Goal: Information Seeking & Learning: Learn about a topic

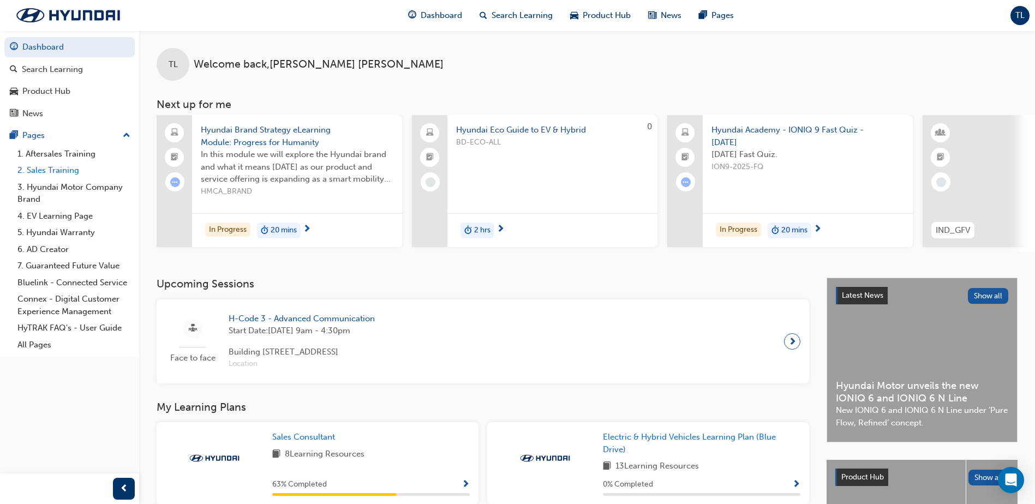
click at [75, 172] on link "2. Sales Training" at bounding box center [74, 170] width 122 height 17
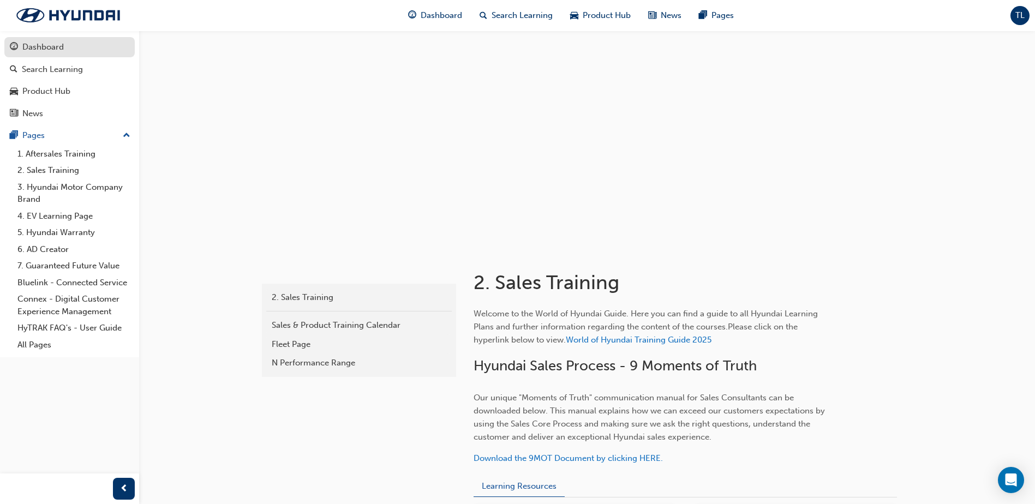
click at [75, 49] on div "Dashboard" at bounding box center [69, 47] width 119 height 14
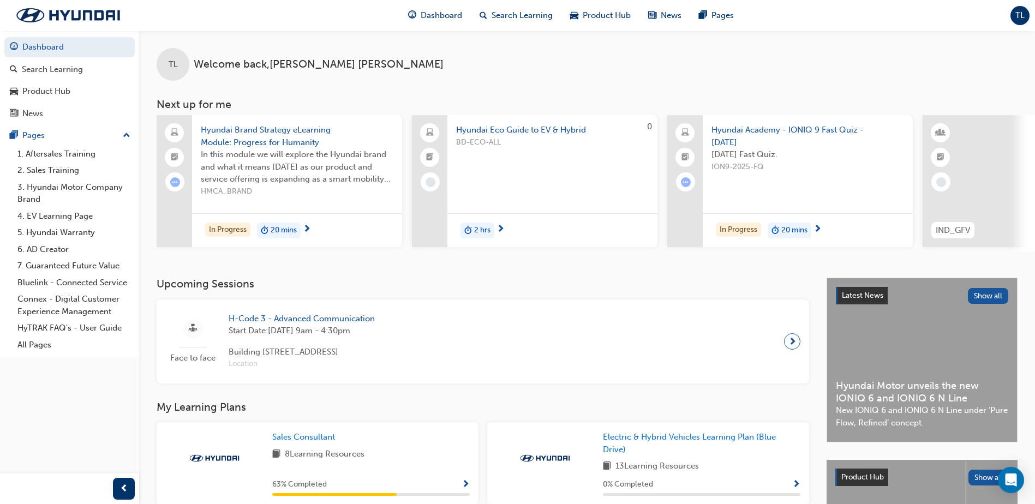
click at [807, 133] on span "Hyundai Academy - IONIQ 9 Fast Quiz - [DATE]" at bounding box center [807, 136] width 193 height 25
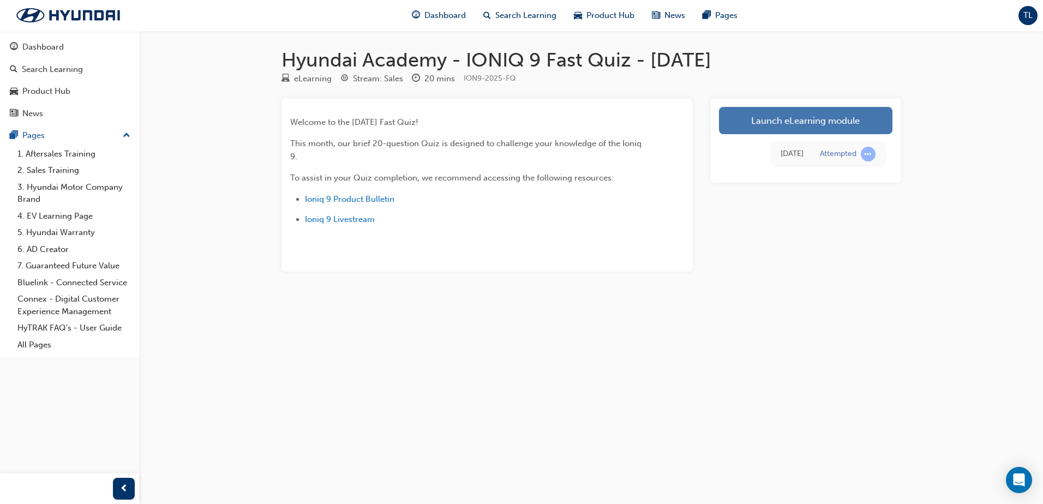
click at [803, 124] on link "Launch eLearning module" at bounding box center [805, 120] width 173 height 27
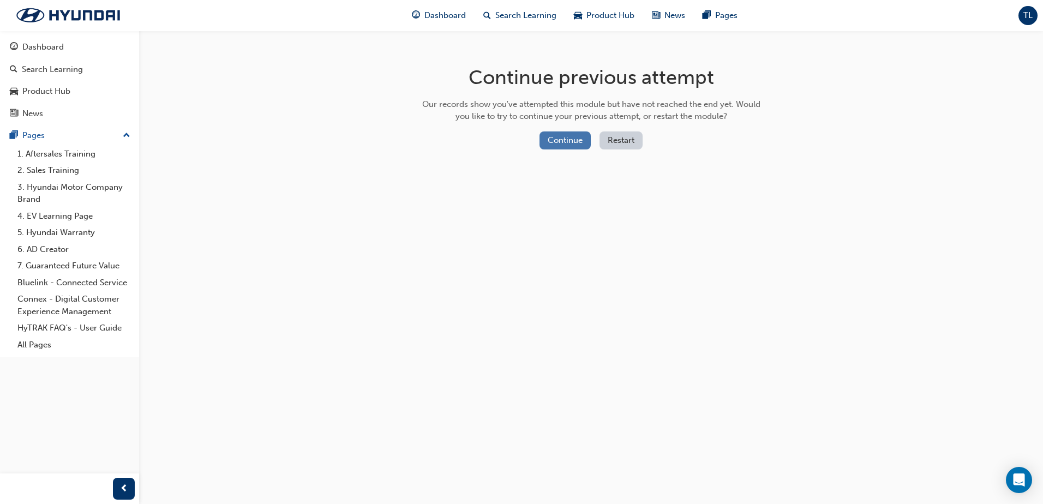
click at [566, 140] on button "Continue" at bounding box center [564, 140] width 51 height 18
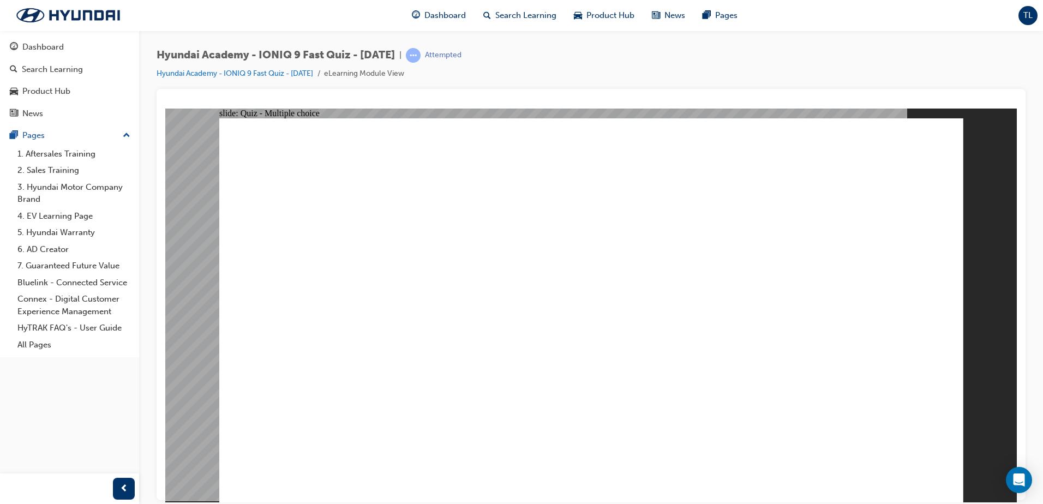
radio input "true"
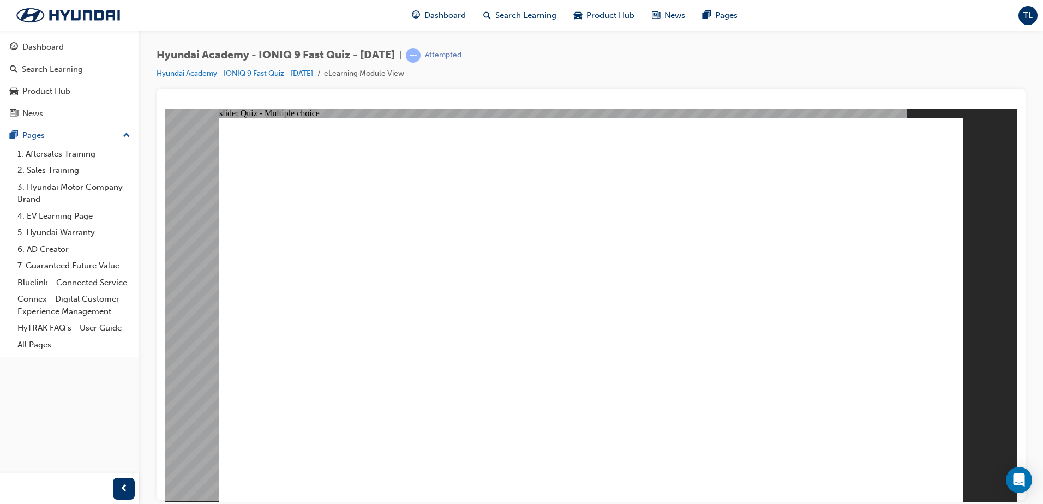
radio input "true"
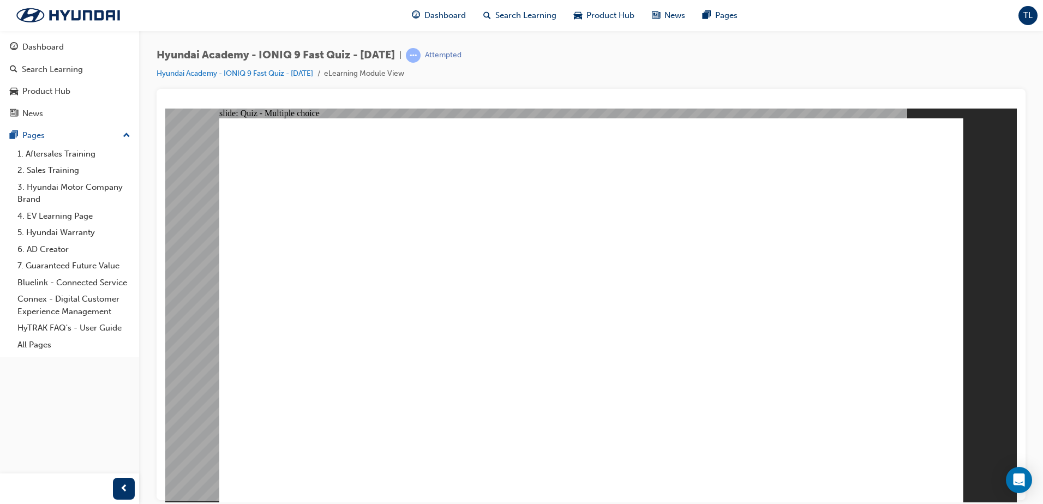
radio input "true"
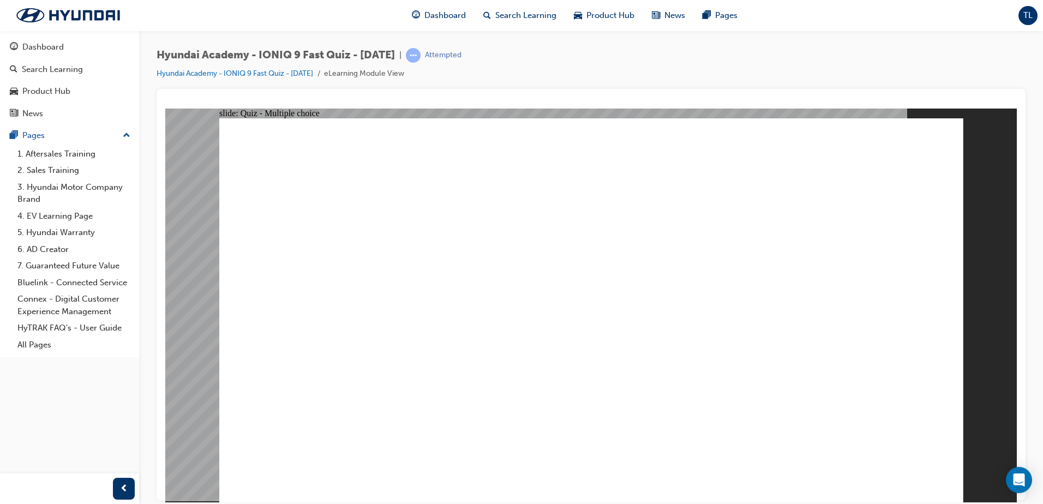
radio input "true"
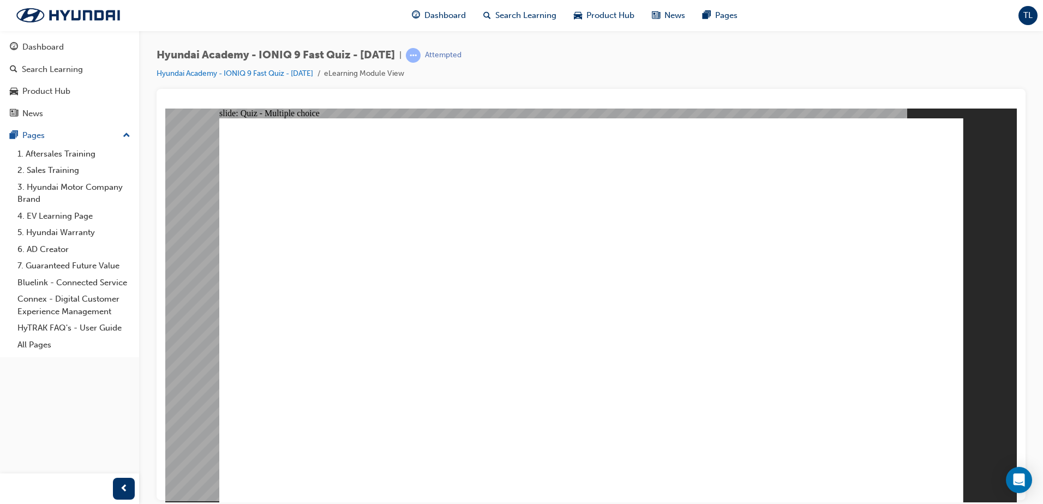
drag, startPoint x: 385, startPoint y: 172, endPoint x: 604, endPoint y: 176, distance: 219.3
drag, startPoint x: 793, startPoint y: 165, endPoint x: 711, endPoint y: 169, distance: 81.4
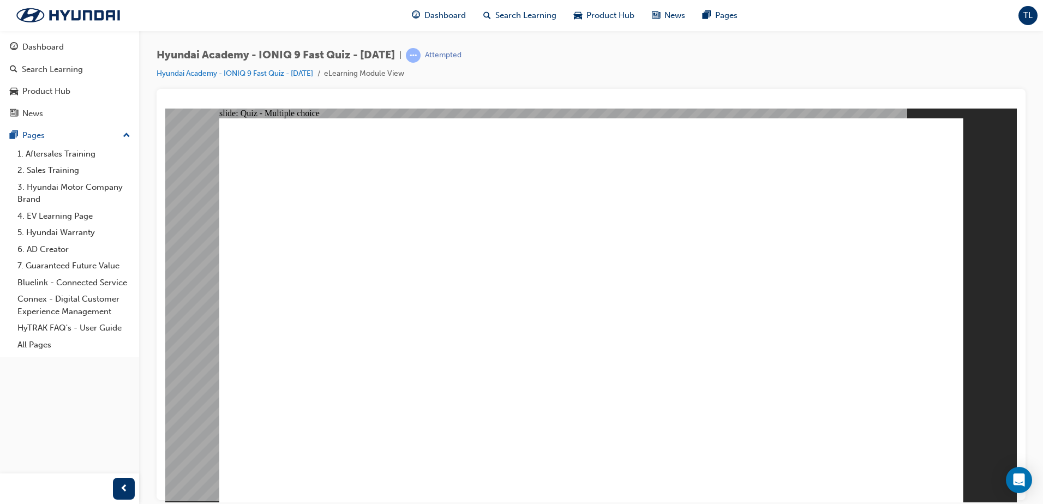
radio input "true"
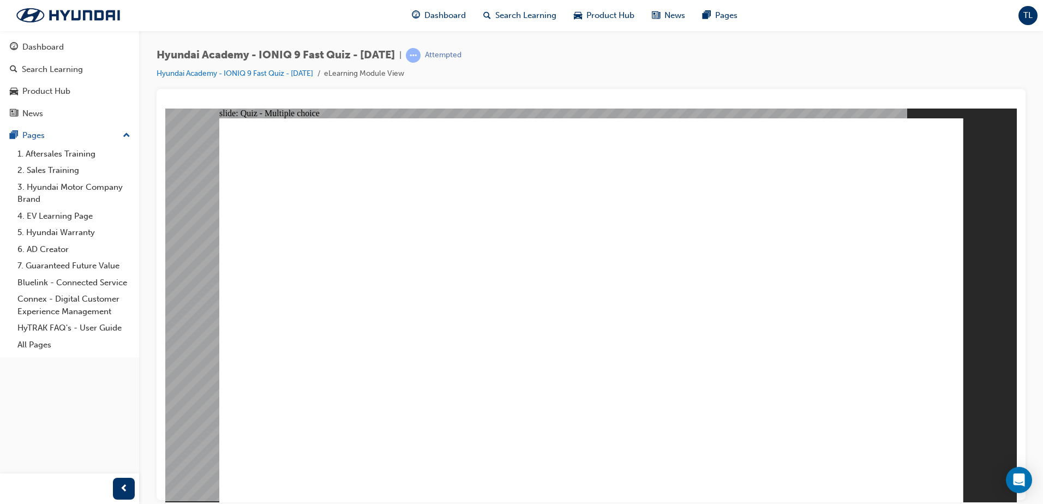
checkbox input "true"
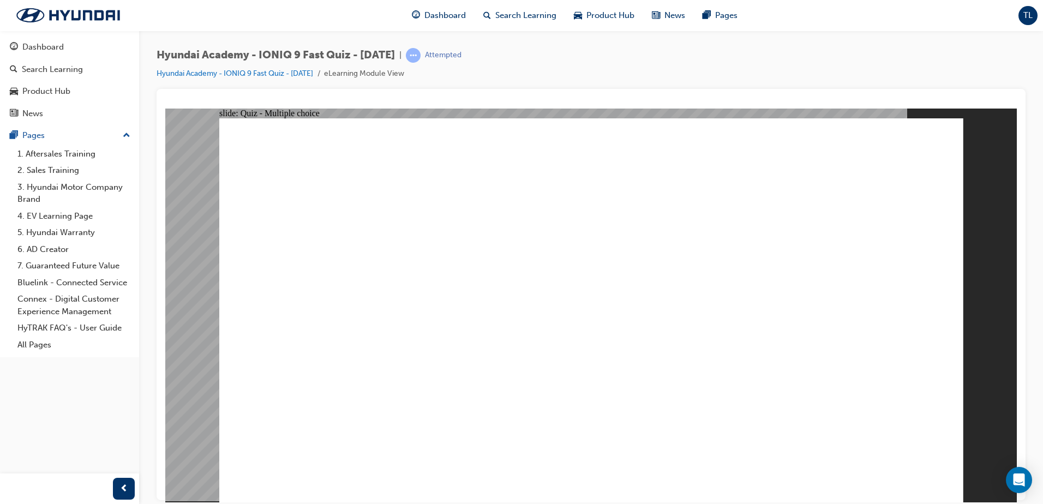
checkbox input "true"
drag, startPoint x: 469, startPoint y: 363, endPoint x: 470, endPoint y: 358, distance: 5.7
checkbox input "true"
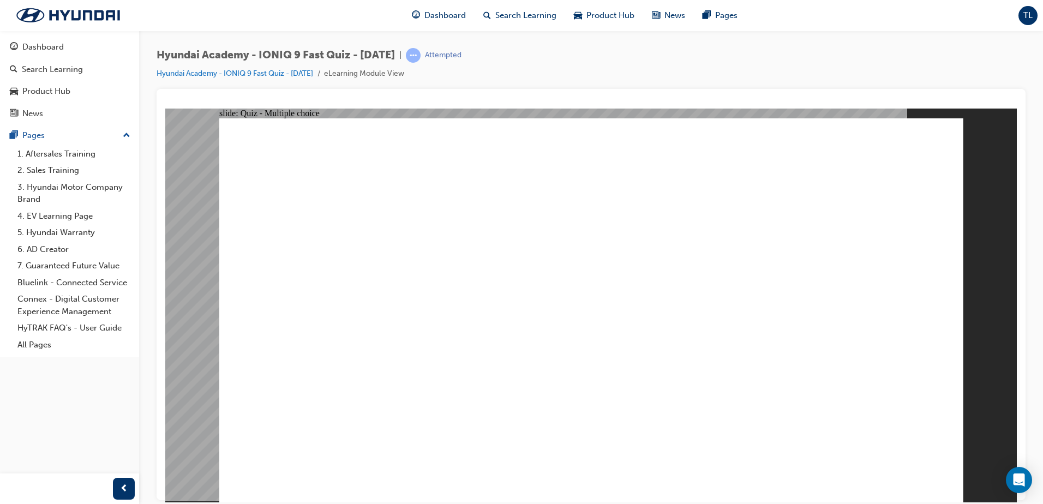
checkbox input "true"
radio input "true"
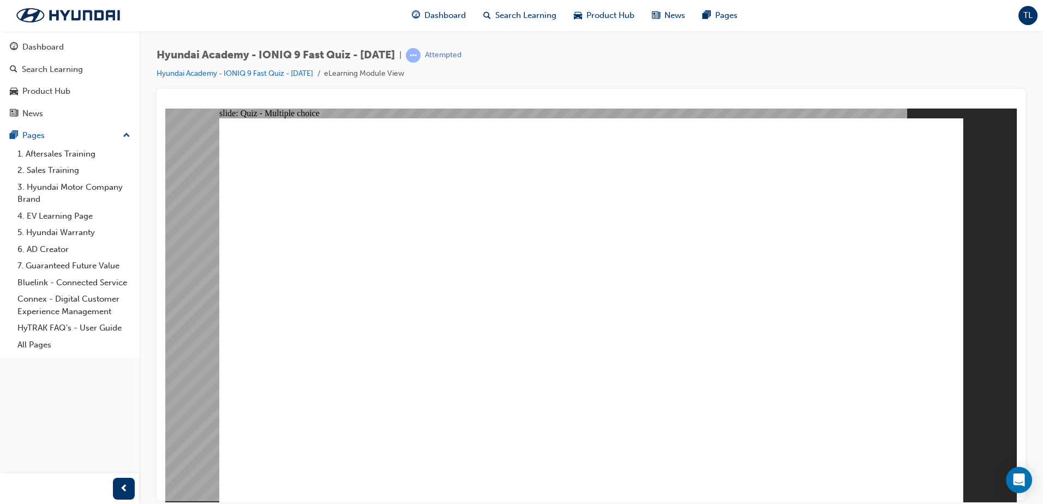
radio input "true"
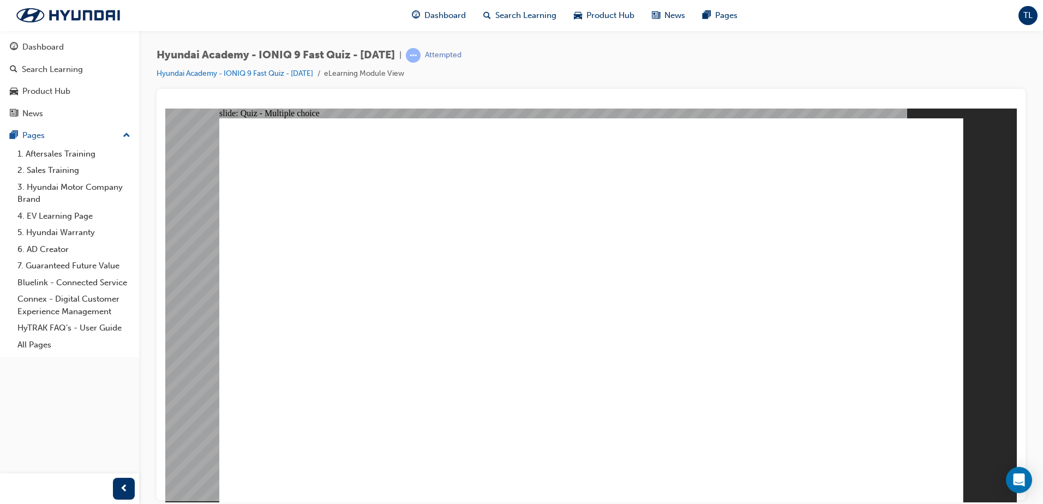
checkbox input "true"
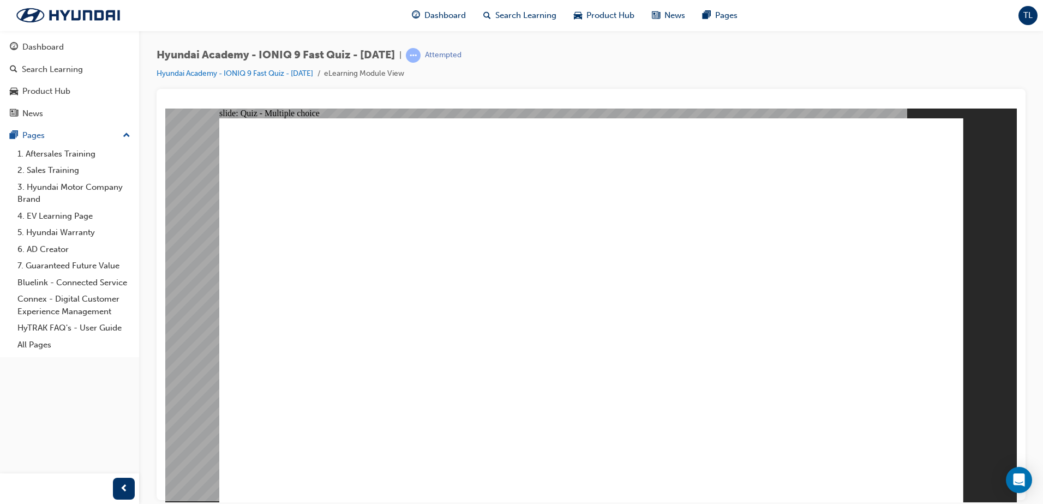
checkbox input "true"
radio input "true"
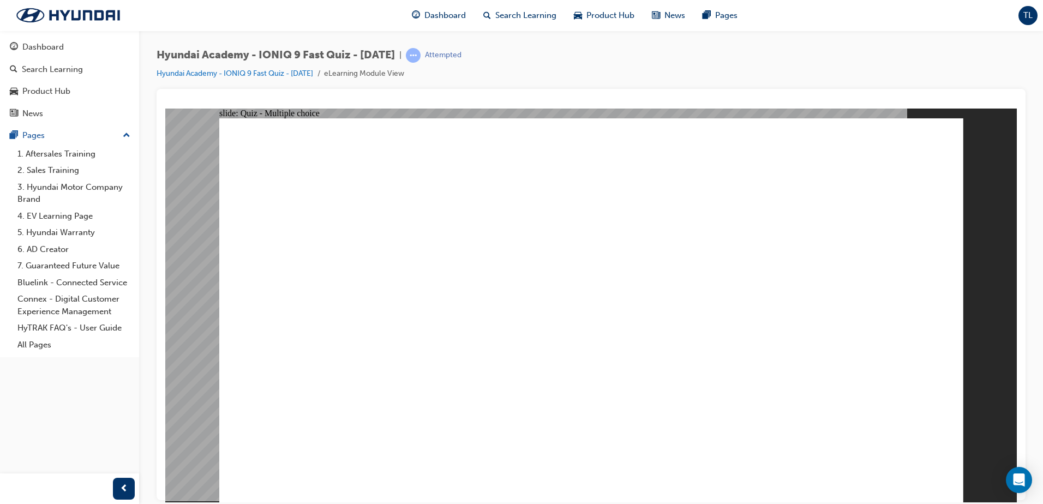
radio input "true"
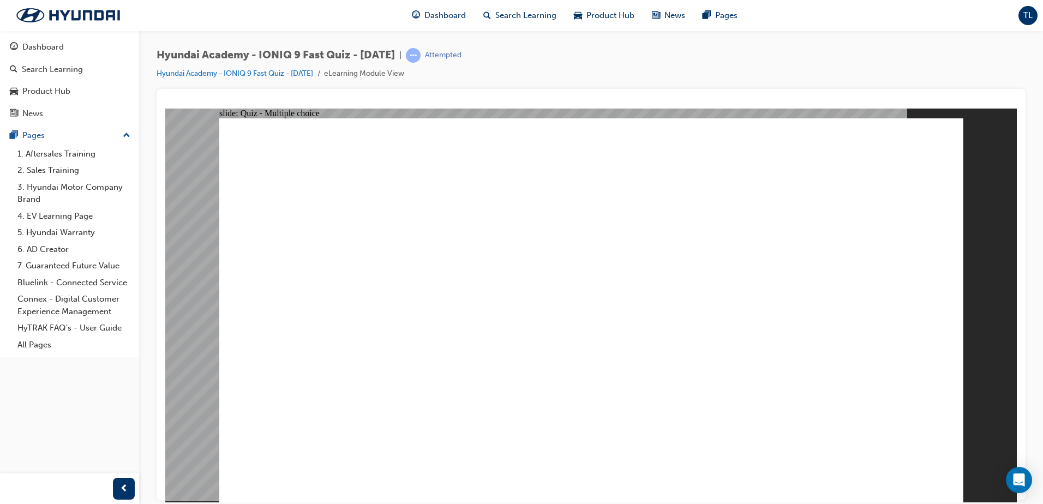
radio input "true"
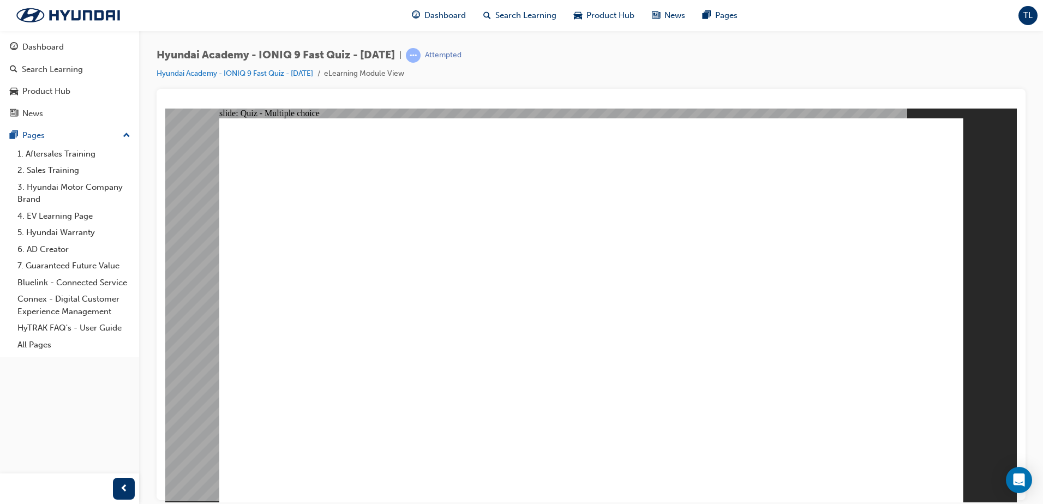
drag, startPoint x: 451, startPoint y: 296, endPoint x: 459, endPoint y: 297, distance: 7.8
radio input "true"
drag, startPoint x: 898, startPoint y: 447, endPoint x: 904, endPoint y: 462, distance: 15.9
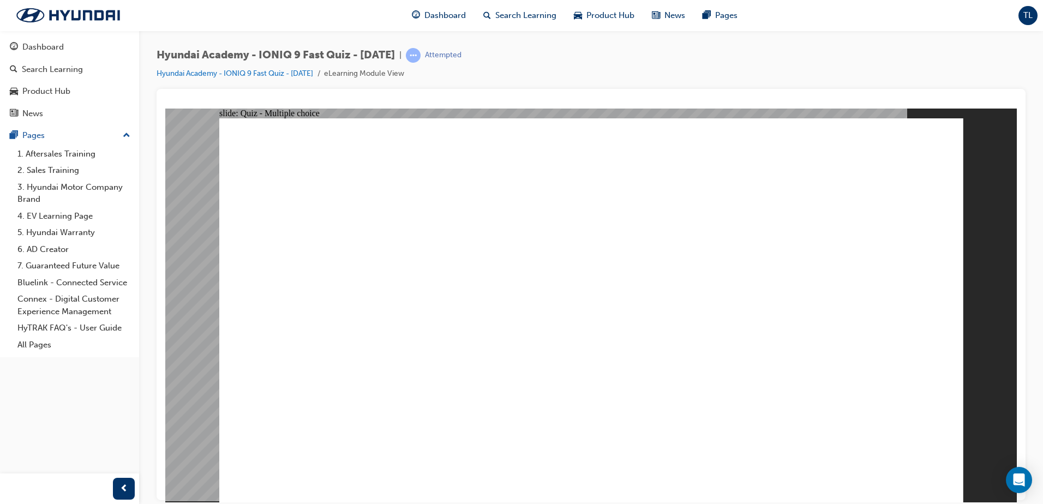
radio input "true"
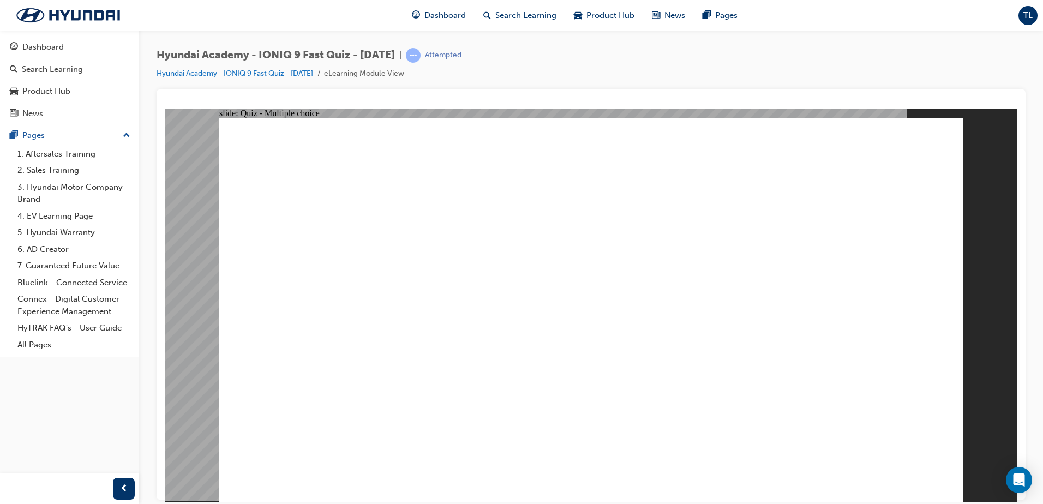
radio input "true"
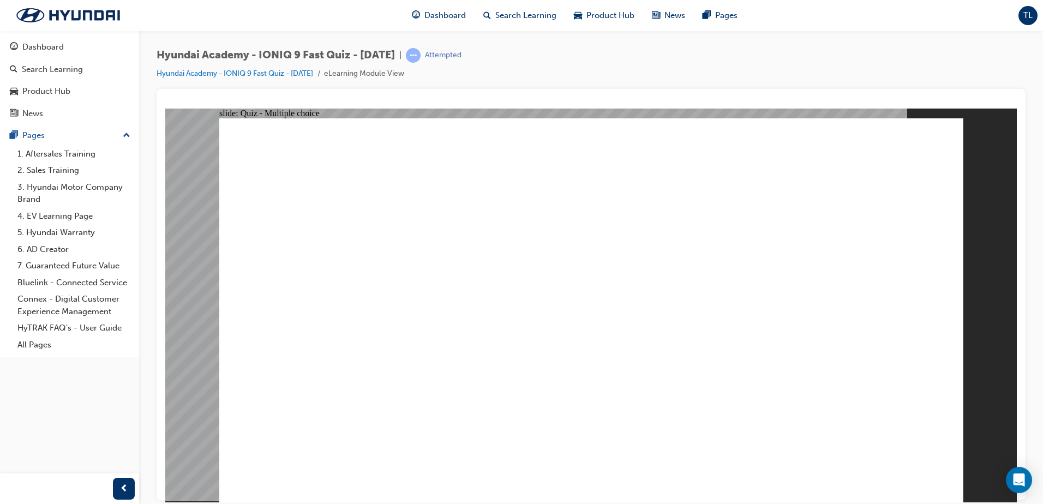
radio input "true"
drag, startPoint x: 710, startPoint y: 373, endPoint x: 797, endPoint y: 403, distance: 91.8
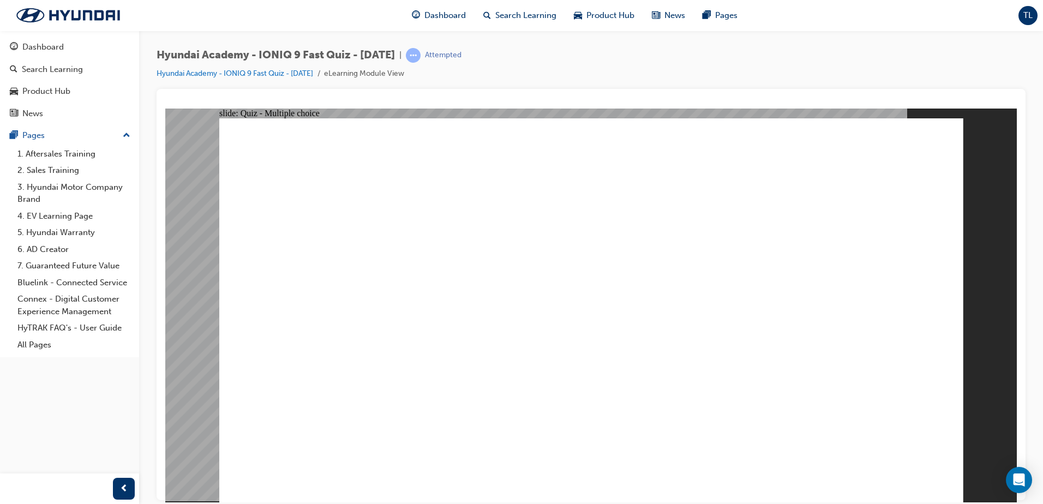
radio input "true"
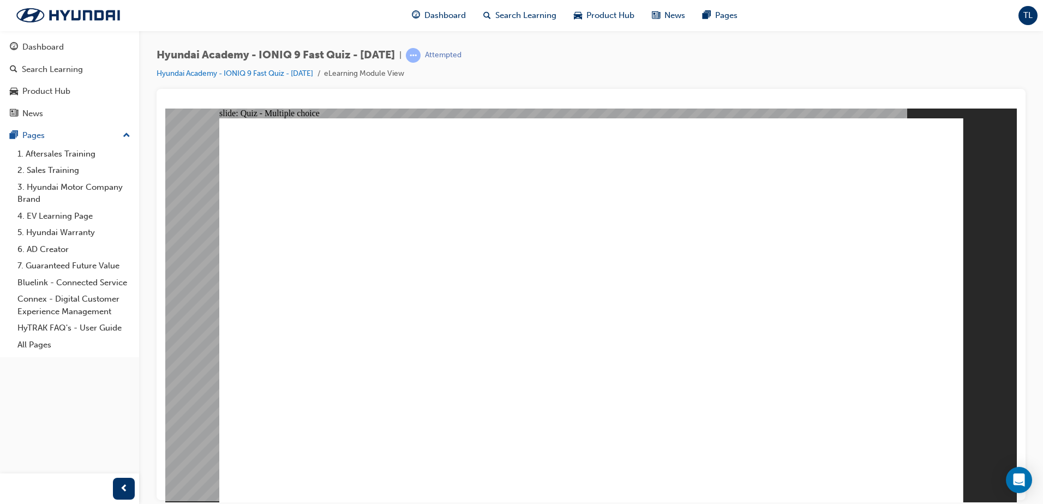
radio input "true"
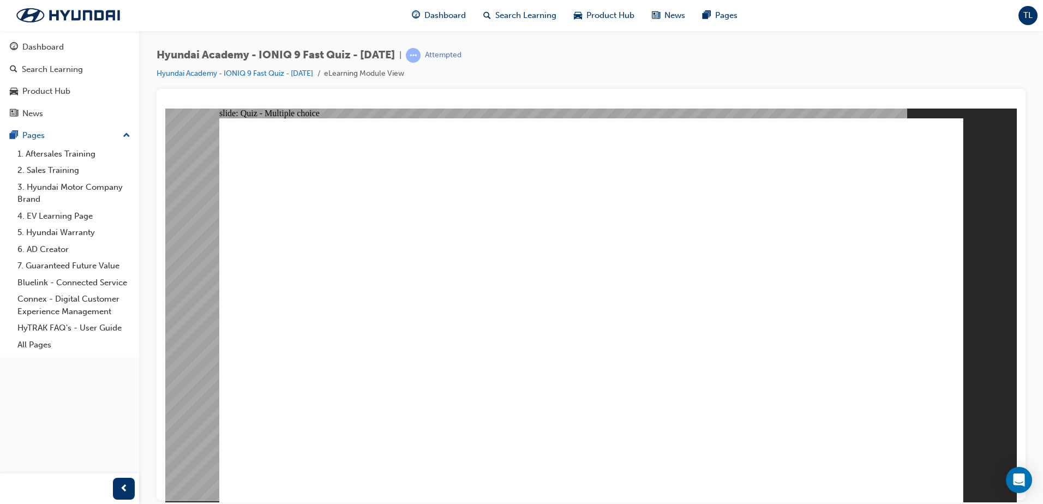
click at [40, 41] on div "Dashboard" at bounding box center [42, 47] width 41 height 13
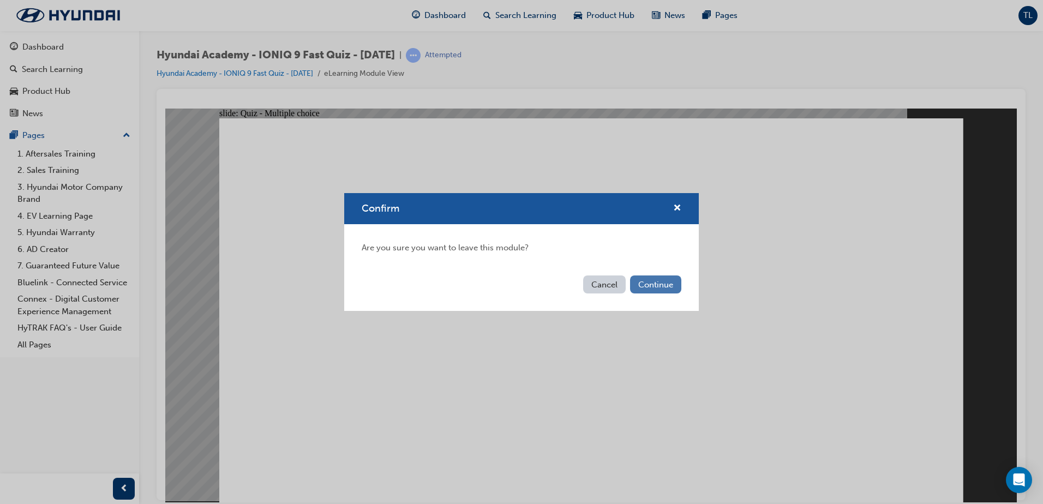
click at [649, 283] on button "Continue" at bounding box center [655, 284] width 51 height 18
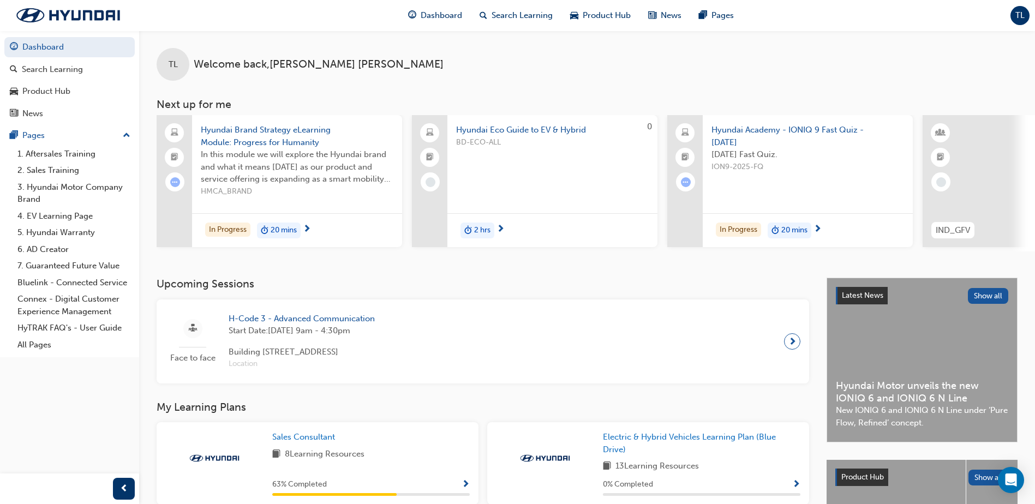
click at [783, 124] on span "Hyundai Academy - IONIQ 9 Fast Quiz - [DATE]" at bounding box center [807, 136] width 193 height 25
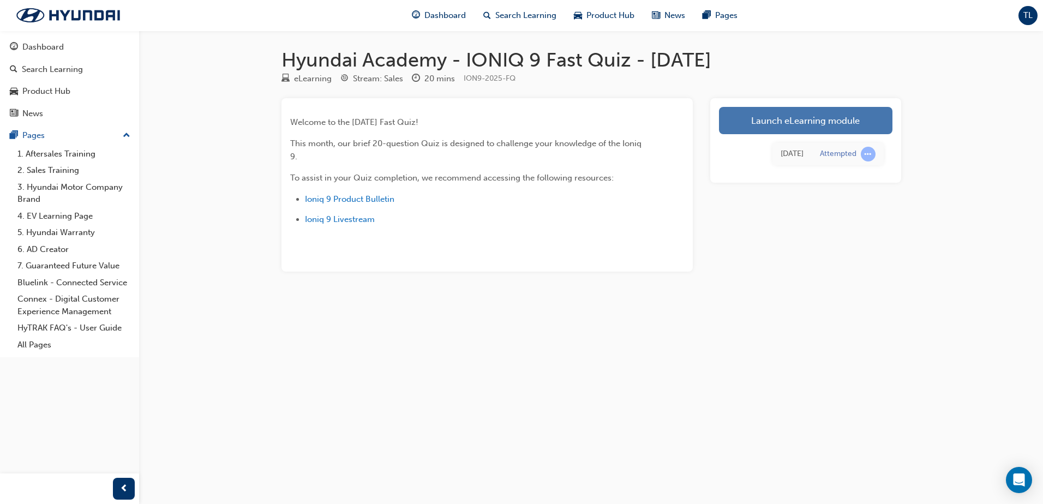
click at [802, 121] on link "Launch eLearning module" at bounding box center [805, 120] width 173 height 27
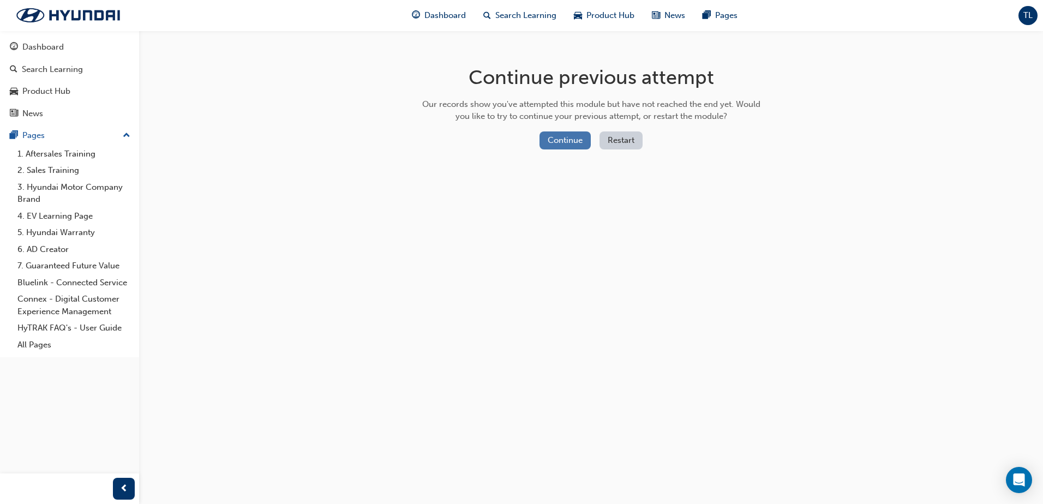
click at [565, 138] on button "Continue" at bounding box center [564, 140] width 51 height 18
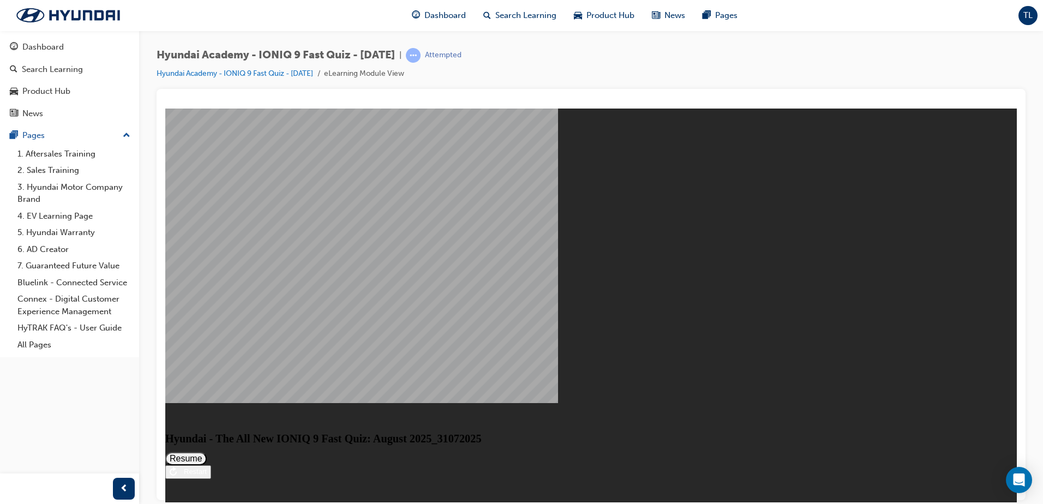
click at [207, 452] on button "Resume" at bounding box center [185, 458] width 41 height 13
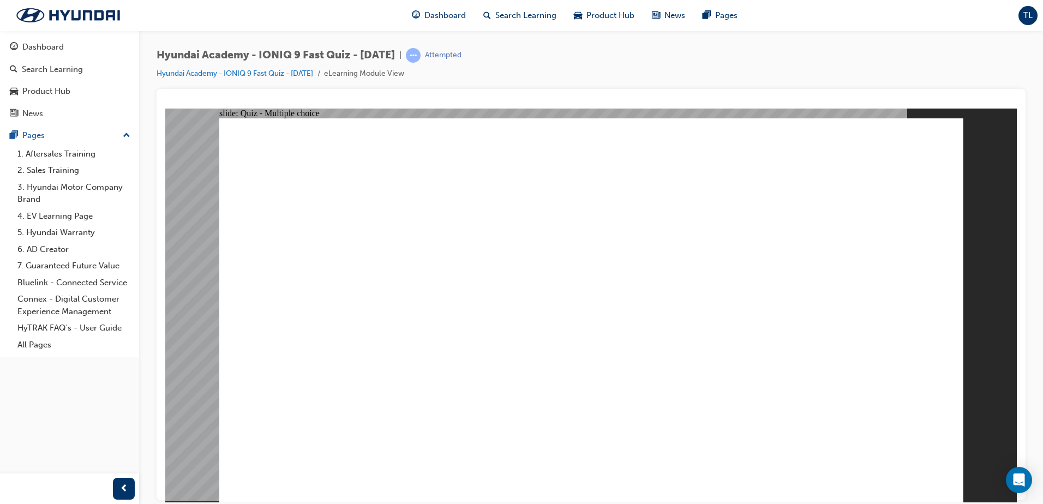
click at [461, 53] on div "Attempted" at bounding box center [443, 55] width 37 height 10
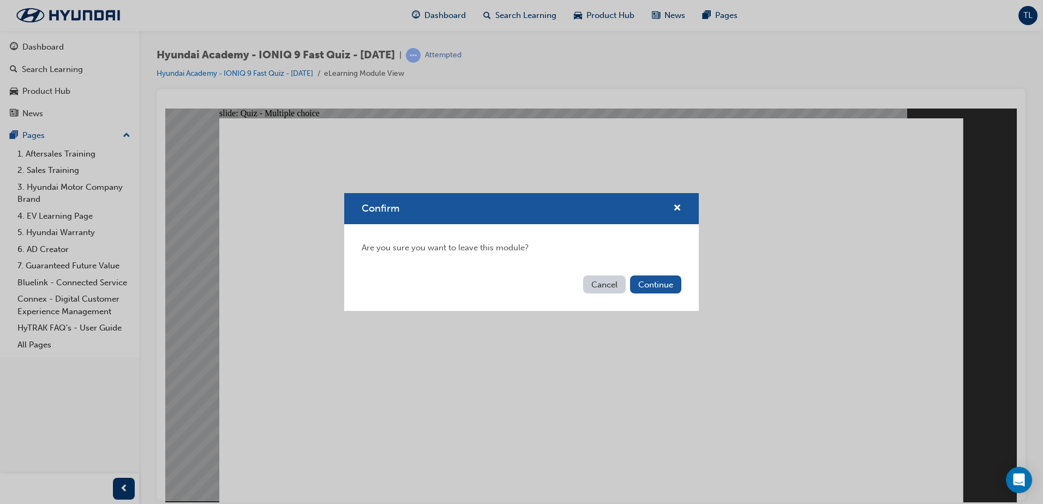
click at [604, 279] on button "Cancel" at bounding box center [604, 284] width 43 height 18
click at [664, 290] on button "Continue" at bounding box center [655, 284] width 51 height 18
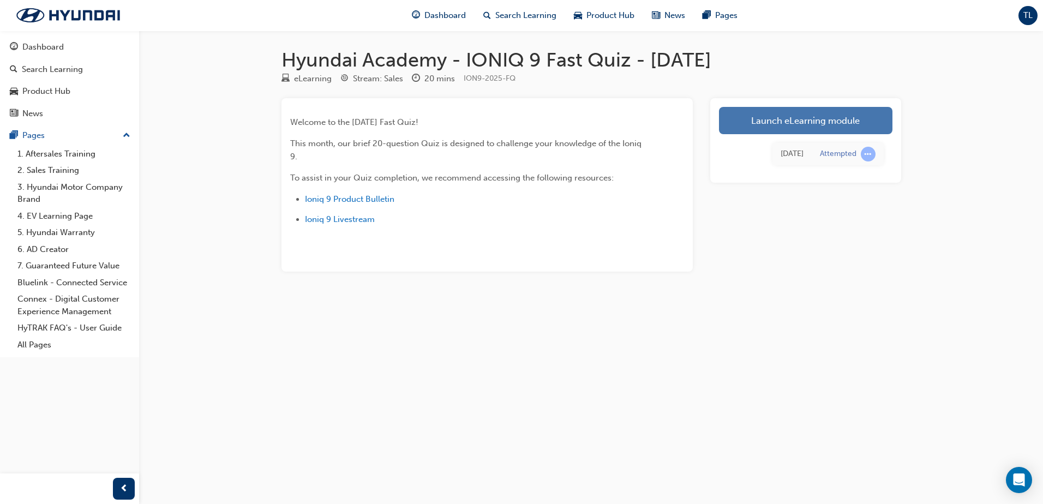
click at [825, 129] on link "Launch eLearning module" at bounding box center [805, 120] width 173 height 27
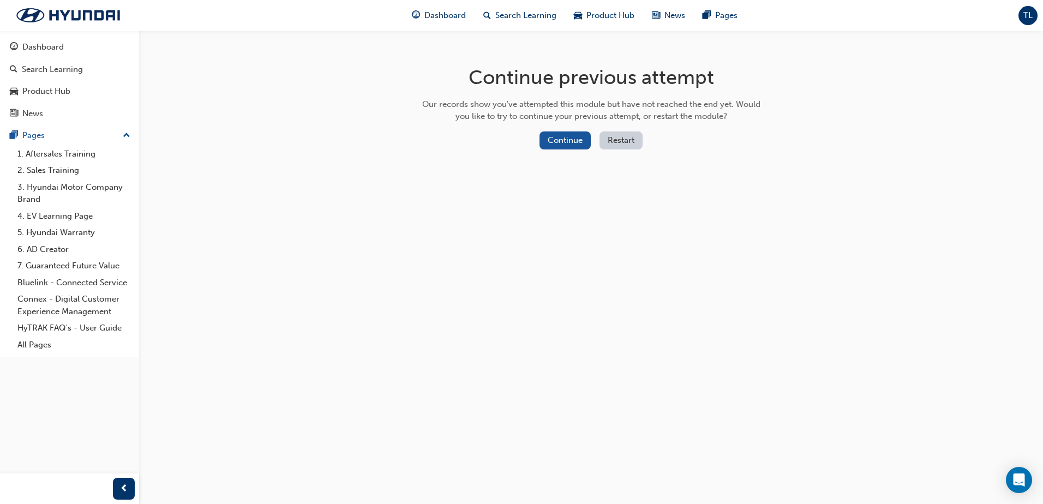
click at [630, 142] on button "Restart" at bounding box center [620, 140] width 43 height 18
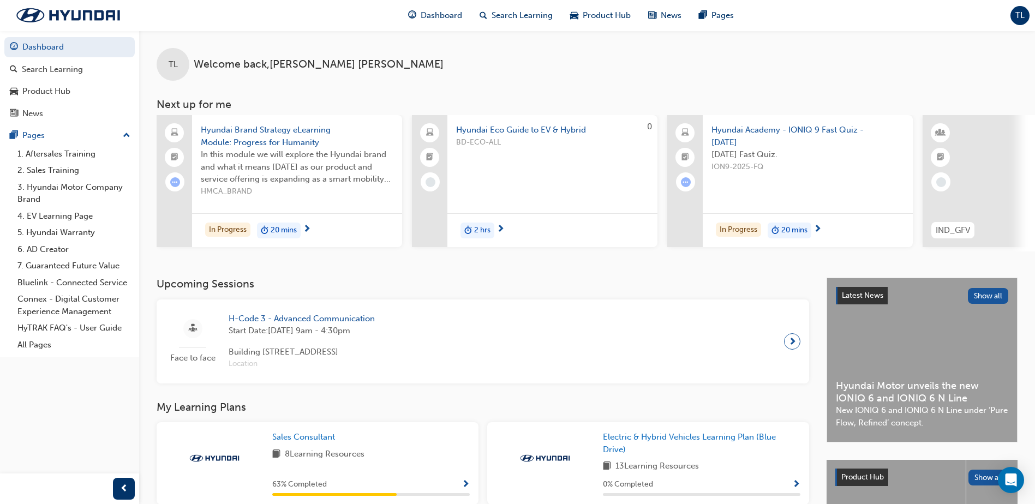
click at [784, 133] on span "Hyundai Academy - IONIQ 9 Fast Quiz - [DATE]" at bounding box center [807, 136] width 193 height 25
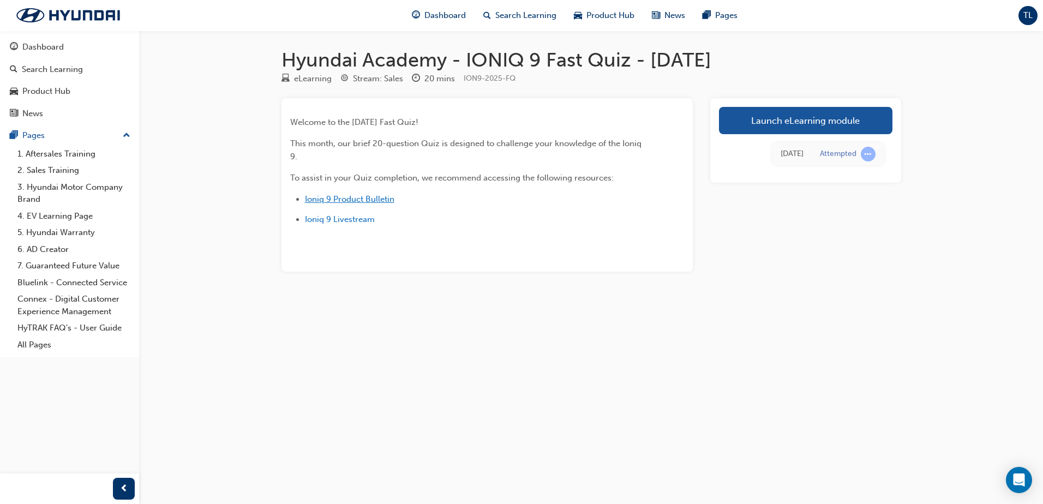
click at [377, 200] on span "Ioniq 9 Product Bulletin" at bounding box center [349, 199] width 89 height 10
